Goal: Task Accomplishment & Management: Complete application form

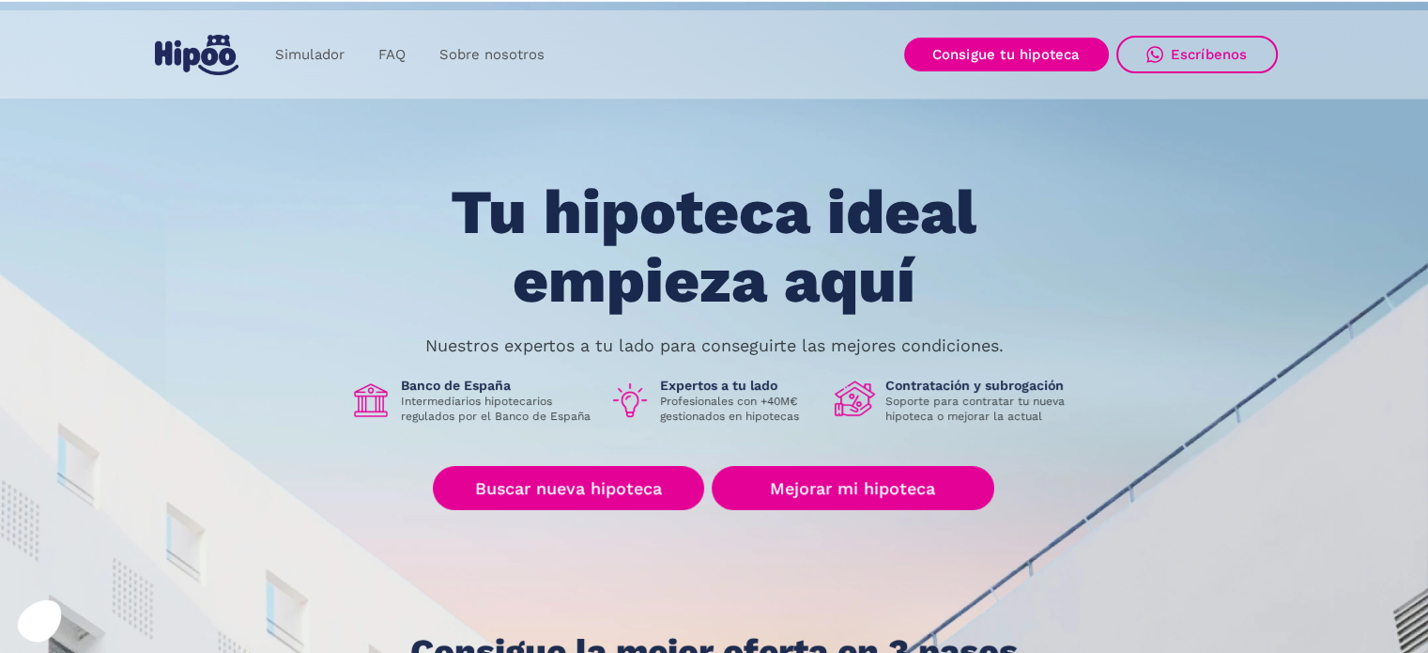
scroll to position [94, 0]
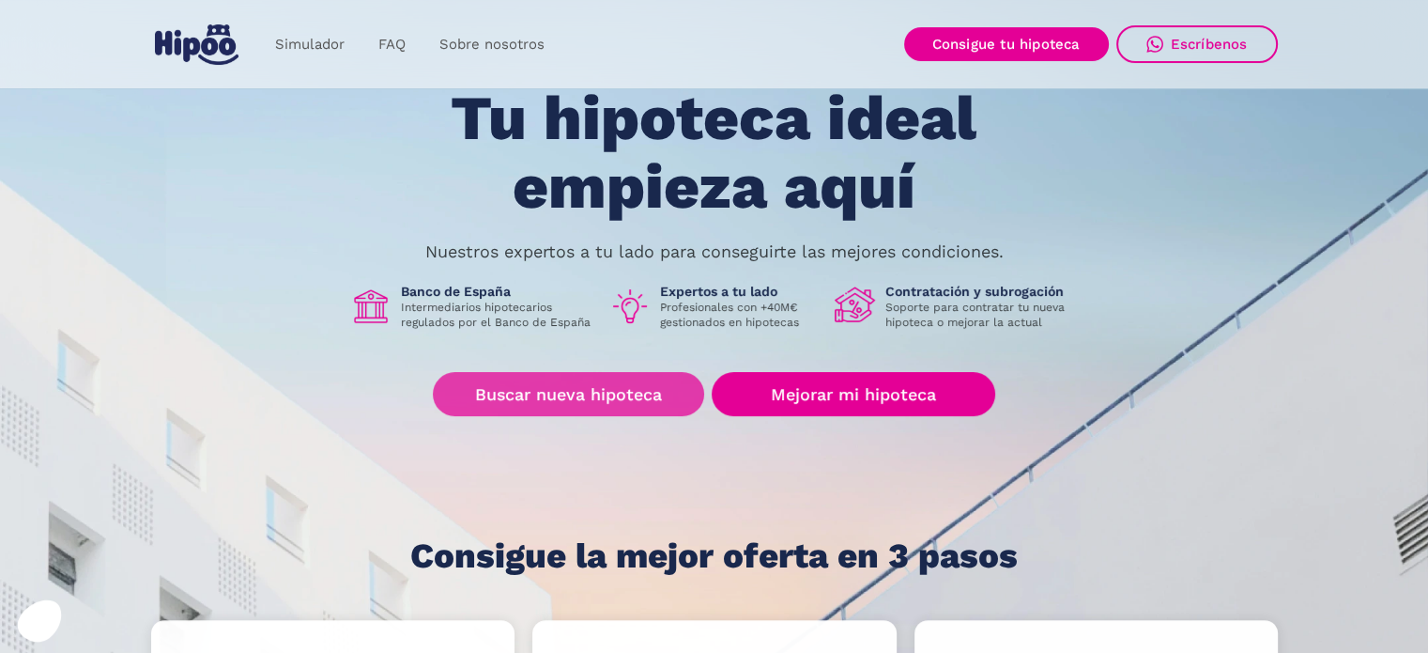
click at [594, 388] on link "Buscar nueva hipoteca" at bounding box center [568, 394] width 271 height 44
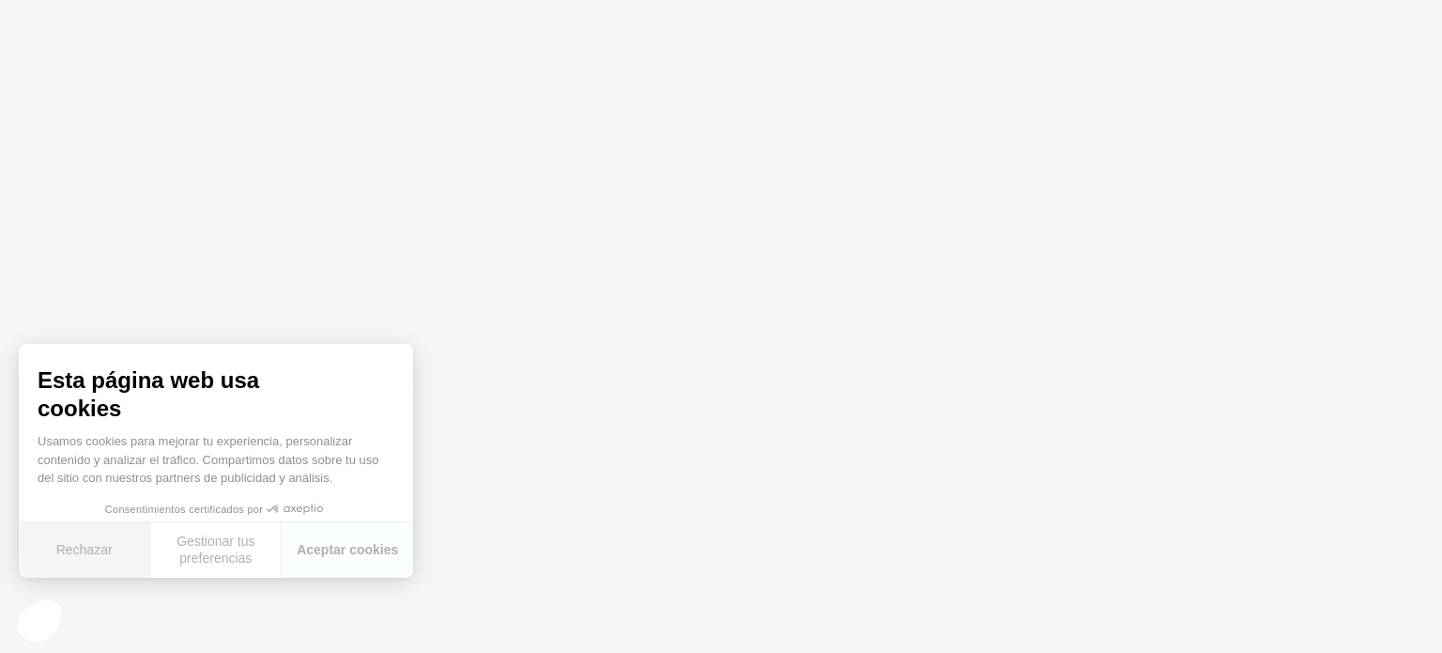
click at [105, 563] on button "Rechazar" at bounding box center [84, 549] width 131 height 55
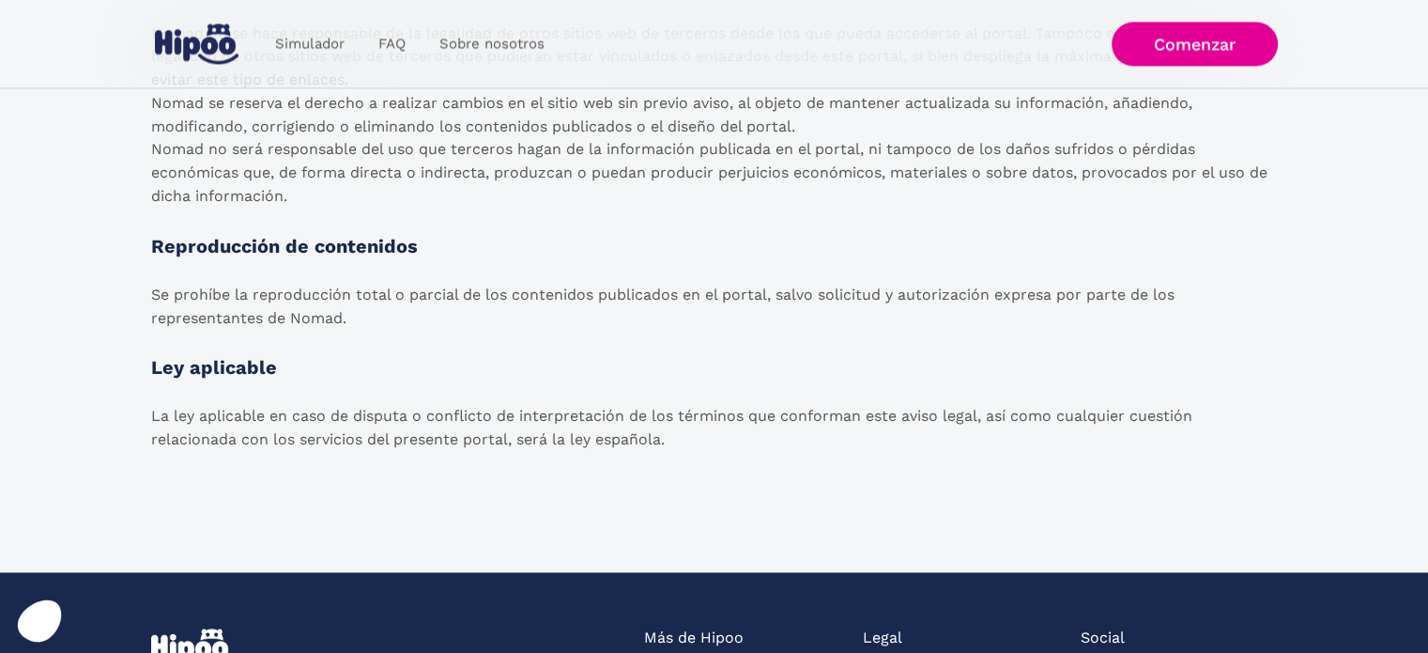
scroll to position [3099, 0]
